Goal: Task Accomplishment & Management: Complete application form

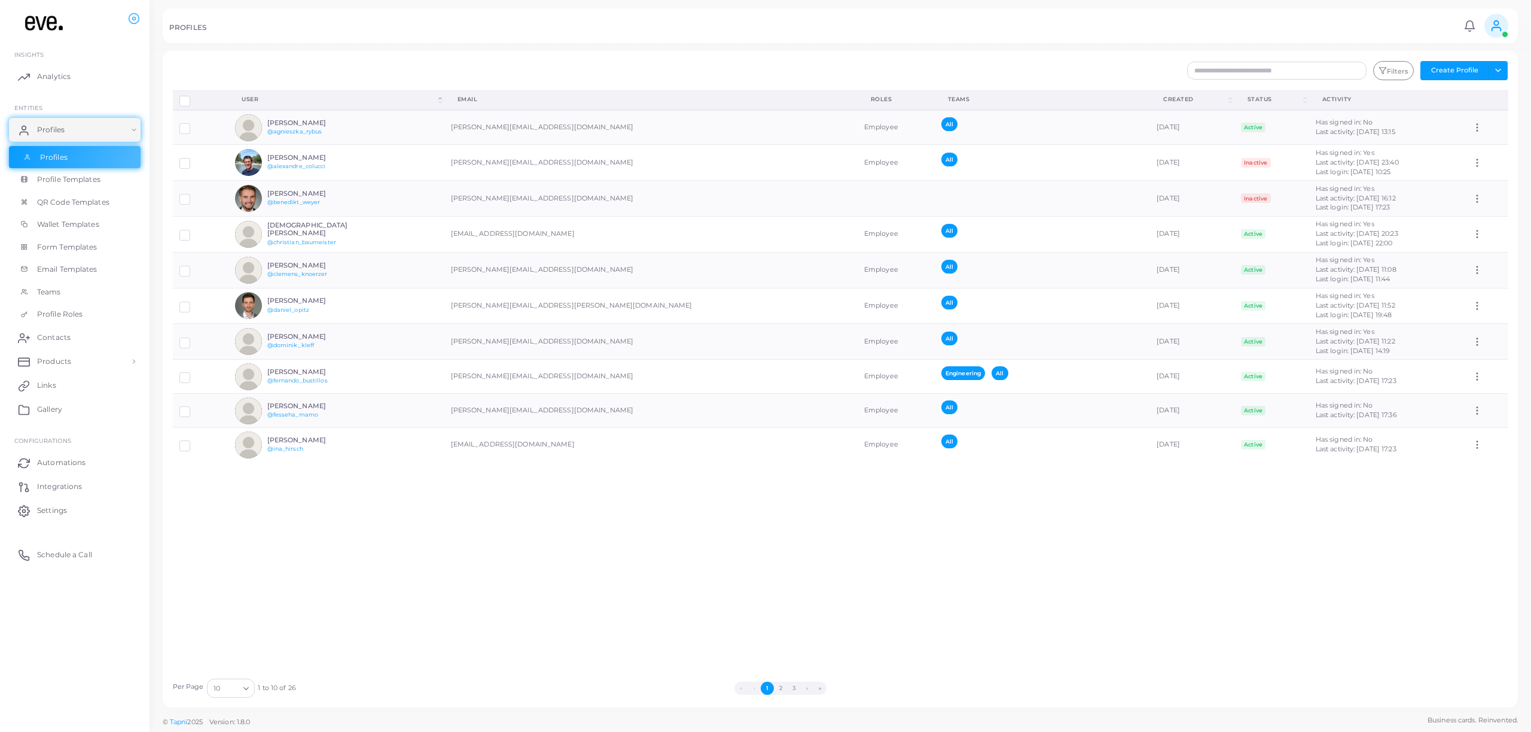
click at [67, 157] on link "Profiles" at bounding box center [75, 157] width 132 height 23
click at [781, 450] on button "2" at bounding box center [780, 687] width 13 height 13
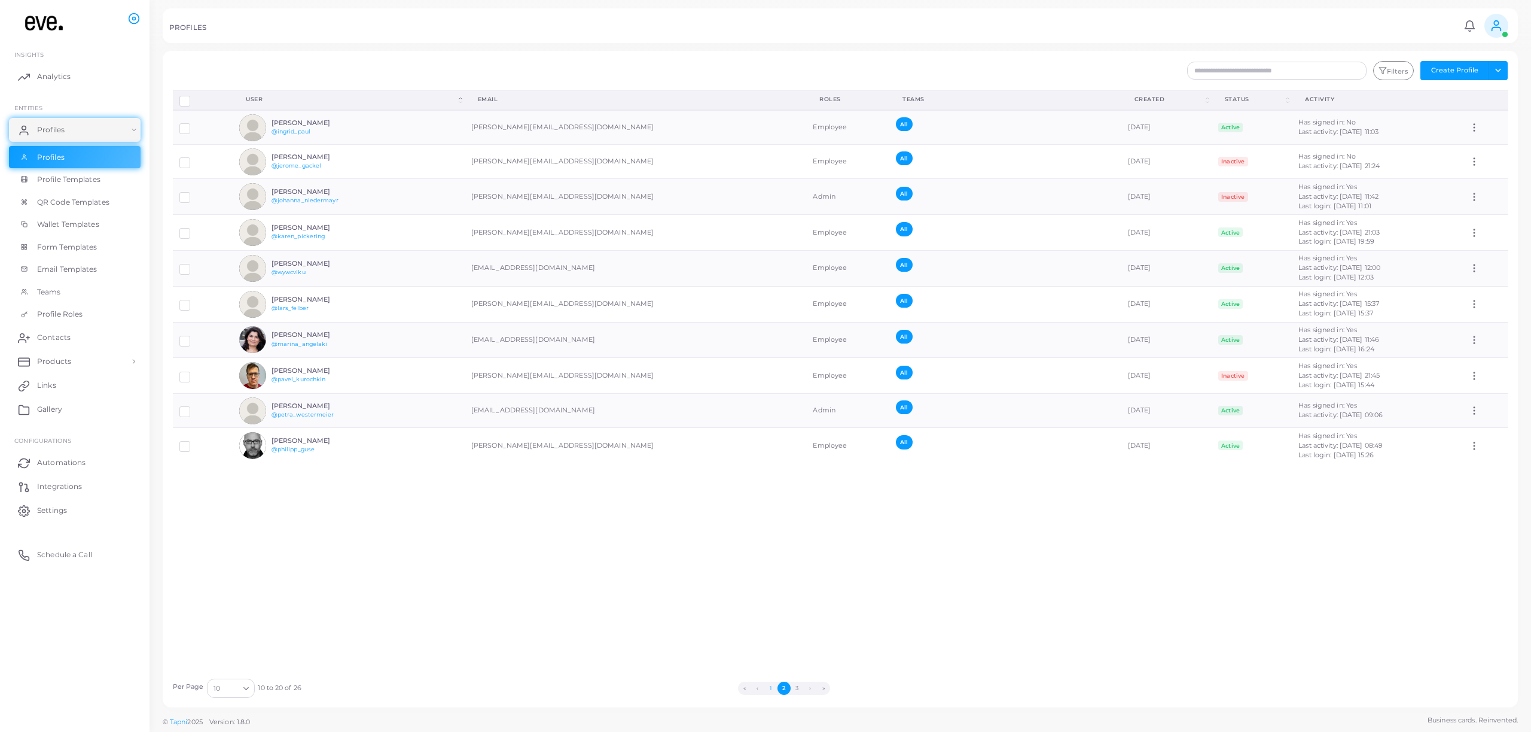
click at [766, 450] on button "1" at bounding box center [770, 687] width 13 height 13
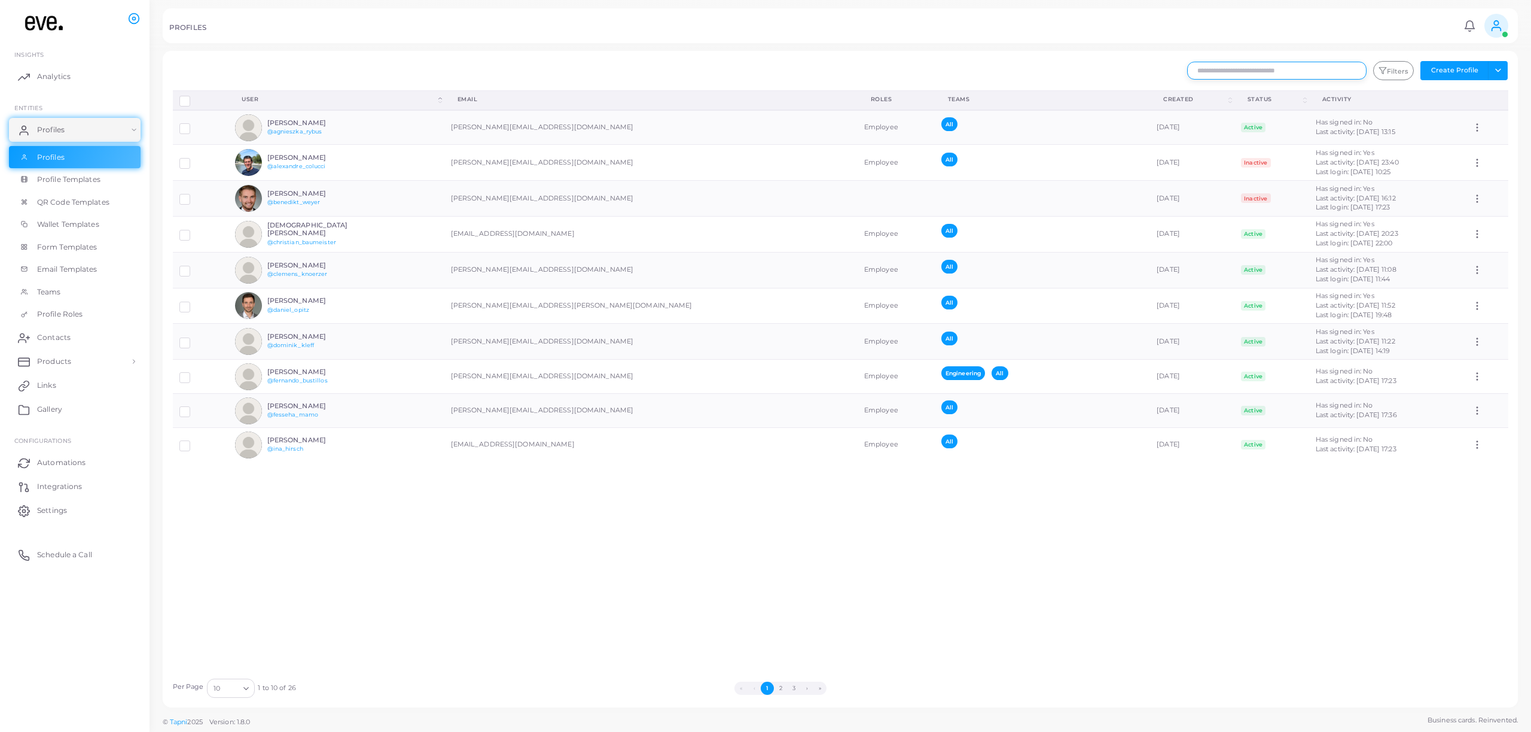
click at [861, 72] on input "text" at bounding box center [1276, 71] width 179 height 18
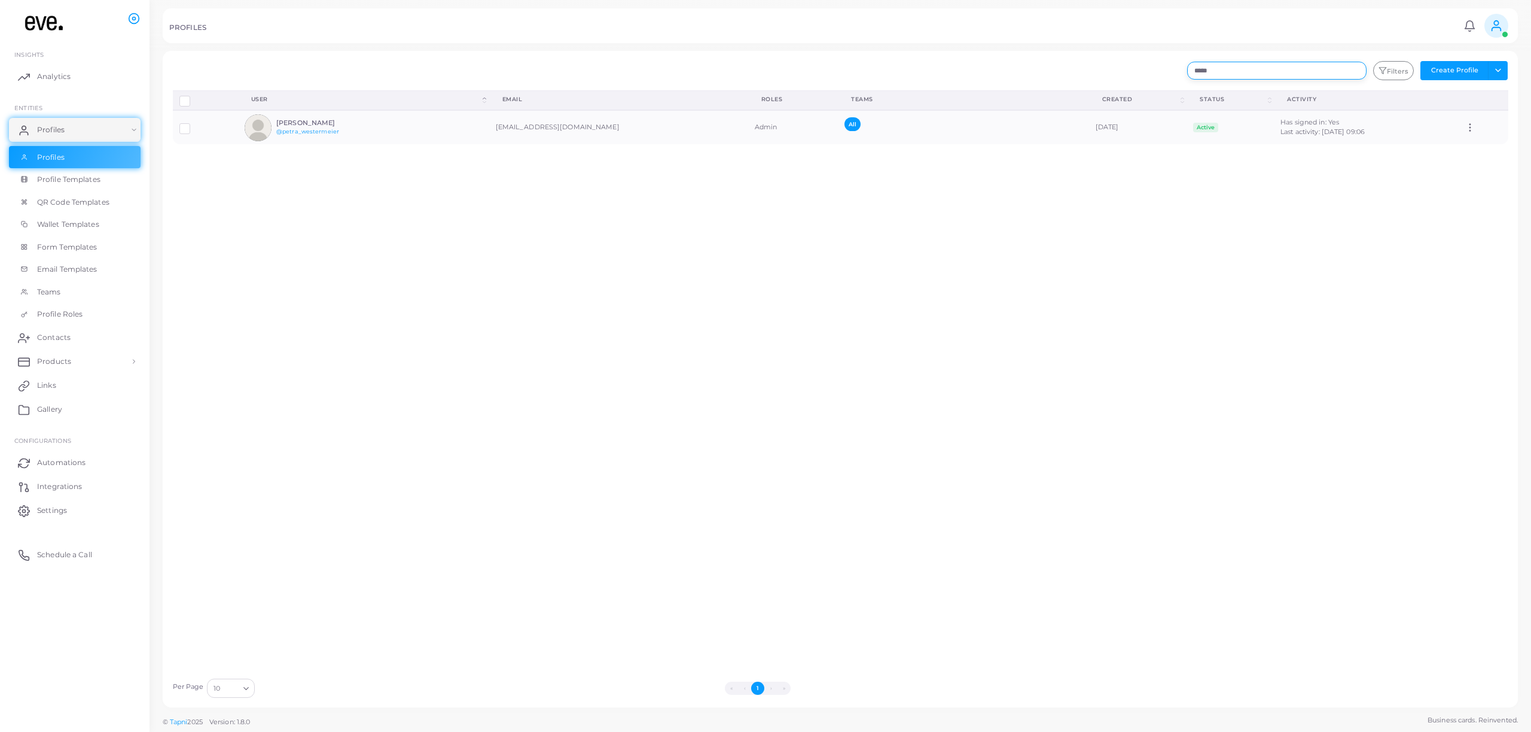
click at [861, 71] on input "*****" at bounding box center [1276, 71] width 179 height 18
type input "*"
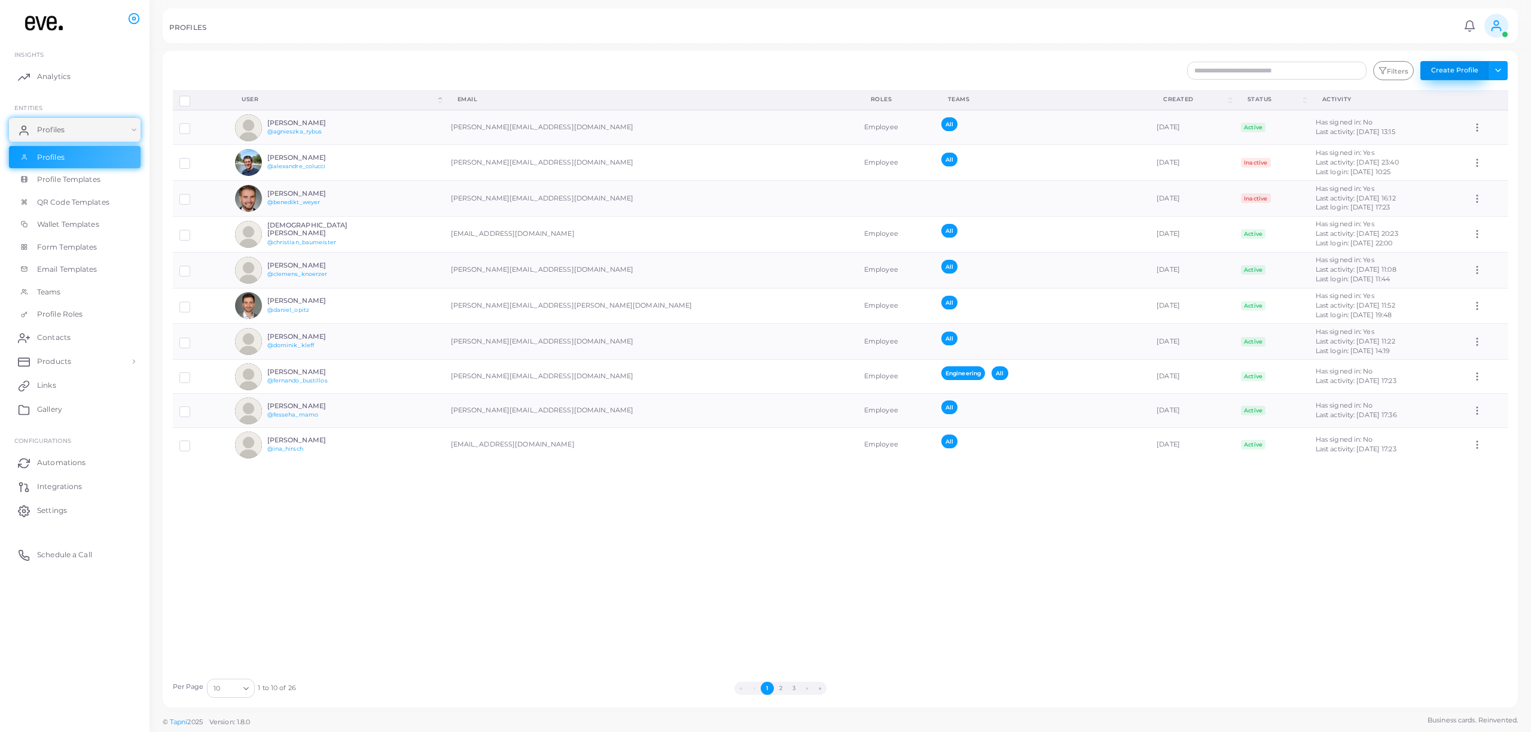
click at [861, 66] on button "Create Profile" at bounding box center [1455, 70] width 68 height 19
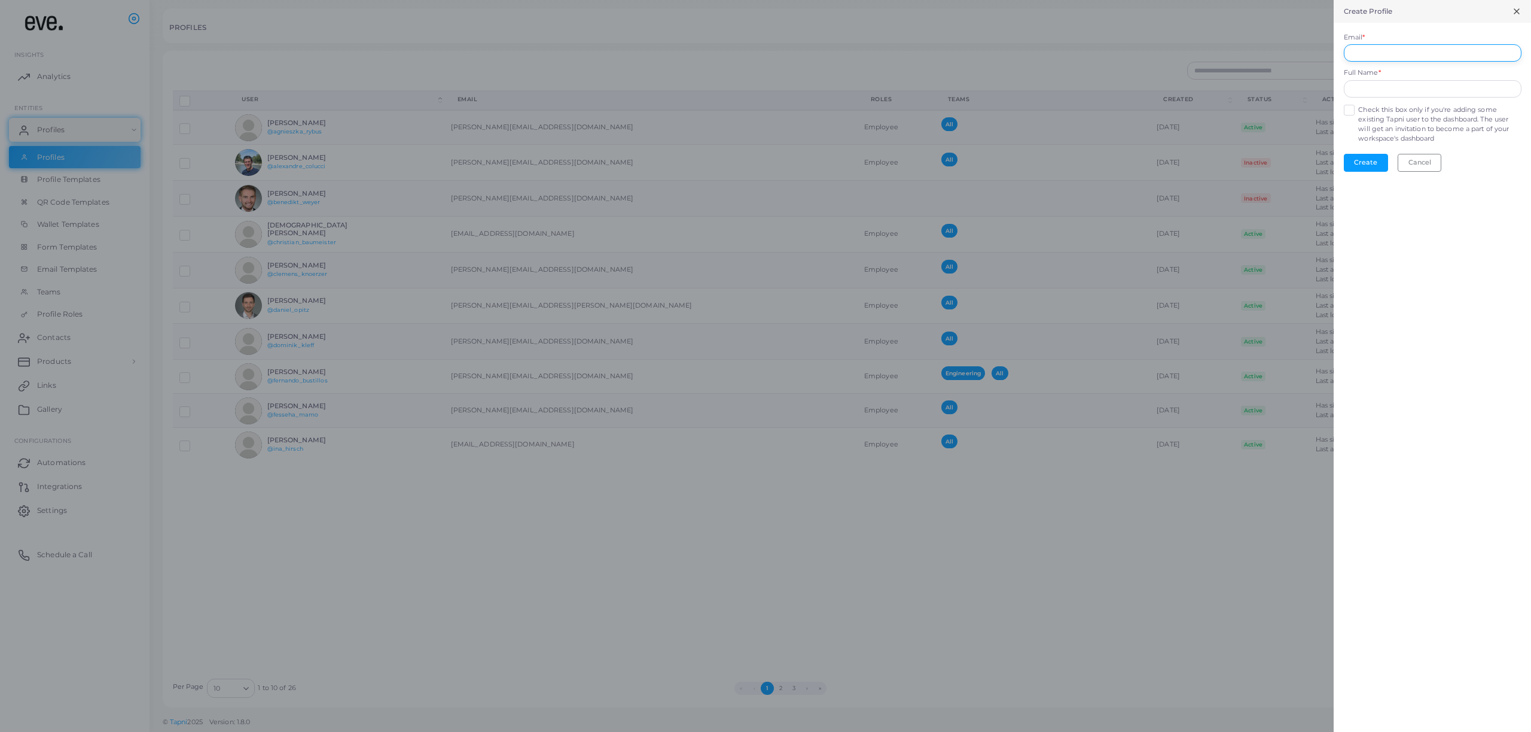
click at [861, 51] on input "Email *" at bounding box center [1433, 53] width 178 height 18
click at [861, 86] on div "Full Name *" at bounding box center [1433, 82] width 178 height 29
click at [861, 92] on input "text" at bounding box center [1433, 99] width 178 height 18
click at [861, 450] on div at bounding box center [765, 366] width 1531 height 732
